Goal: Check status: Check status

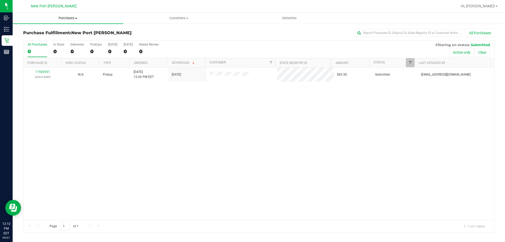
click at [72, 18] on span "Purchases" at bounding box center [68, 18] width 111 height 5
click at [66, 37] on li "Fulfillment" at bounding box center [68, 38] width 111 height 6
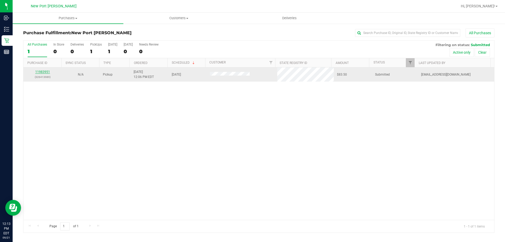
click at [44, 72] on link "11983951" at bounding box center [42, 72] width 15 height 4
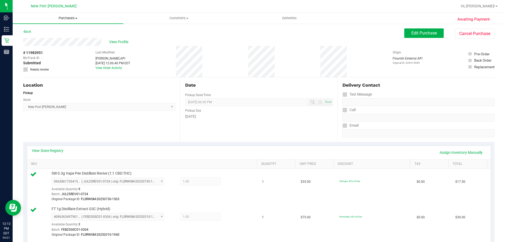
click at [67, 18] on span "Purchases" at bounding box center [68, 18] width 111 height 5
click at [54, 37] on li "Fulfillment" at bounding box center [68, 38] width 111 height 6
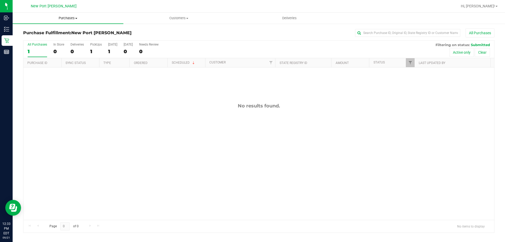
click at [73, 18] on span "Purchases" at bounding box center [68, 18] width 111 height 5
click at [61, 37] on li "Fulfillment" at bounding box center [68, 38] width 111 height 6
